Goal: Task Accomplishment & Management: Complete application form

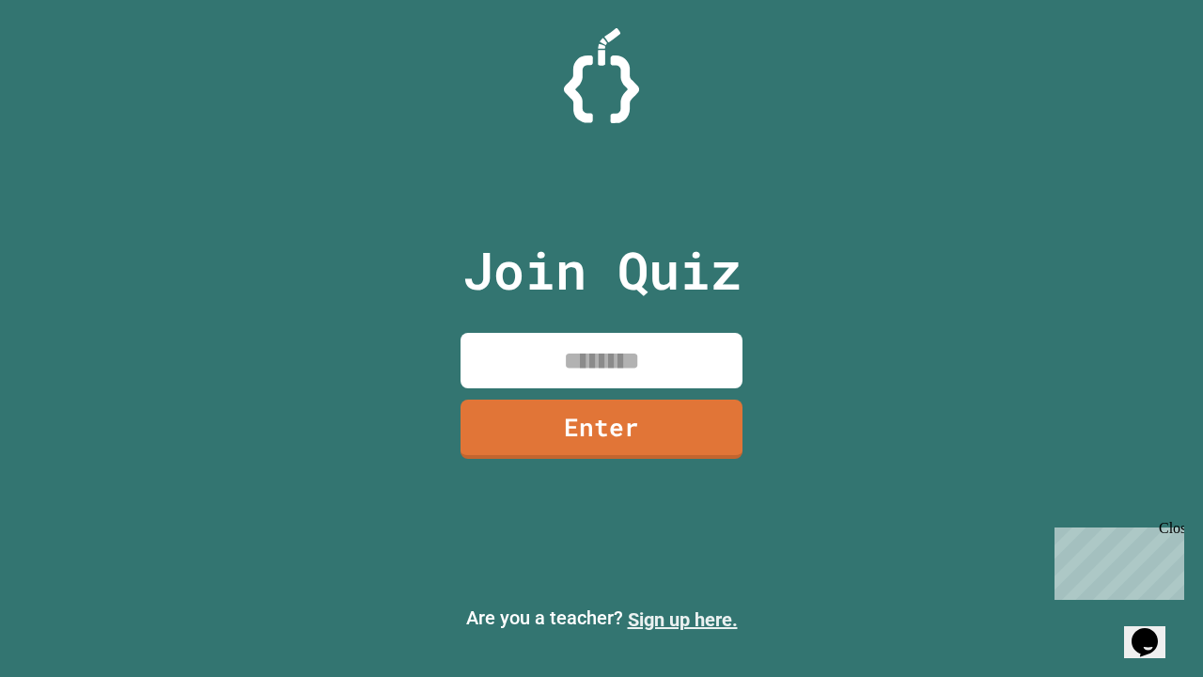
click at [682, 619] on link "Sign up here." at bounding box center [683, 619] width 110 height 23
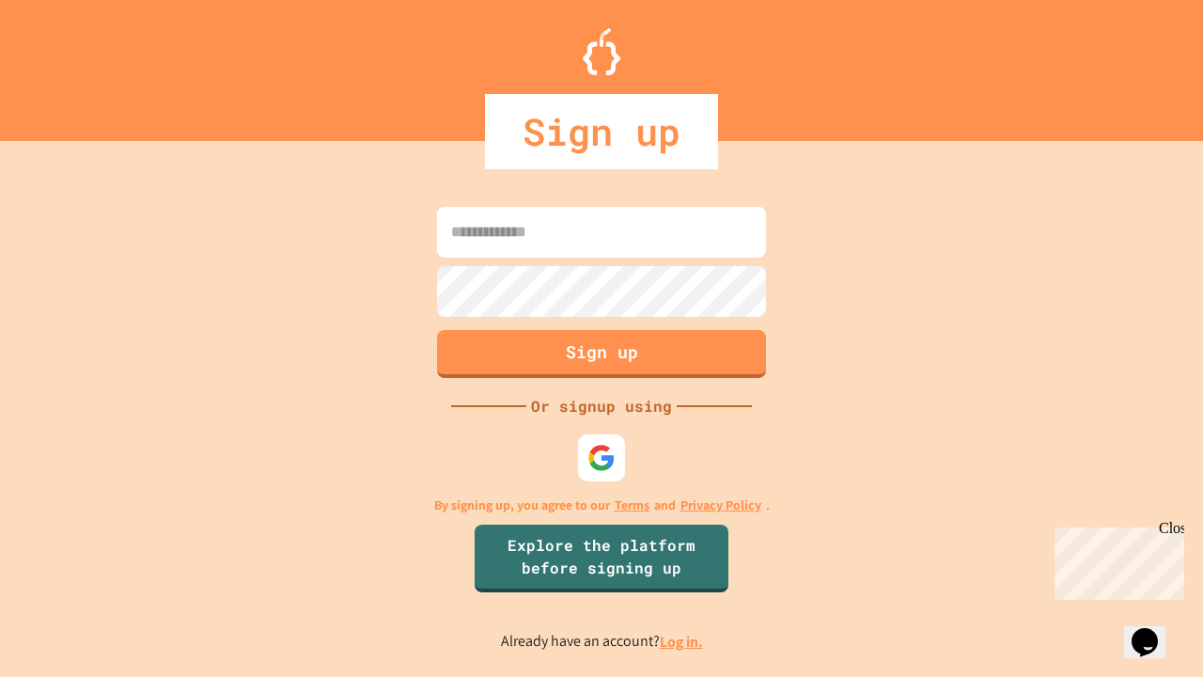
click at [682, 641] on link "Log in." at bounding box center [681, 642] width 43 height 20
